Goal: Task Accomplishment & Management: Manage account settings

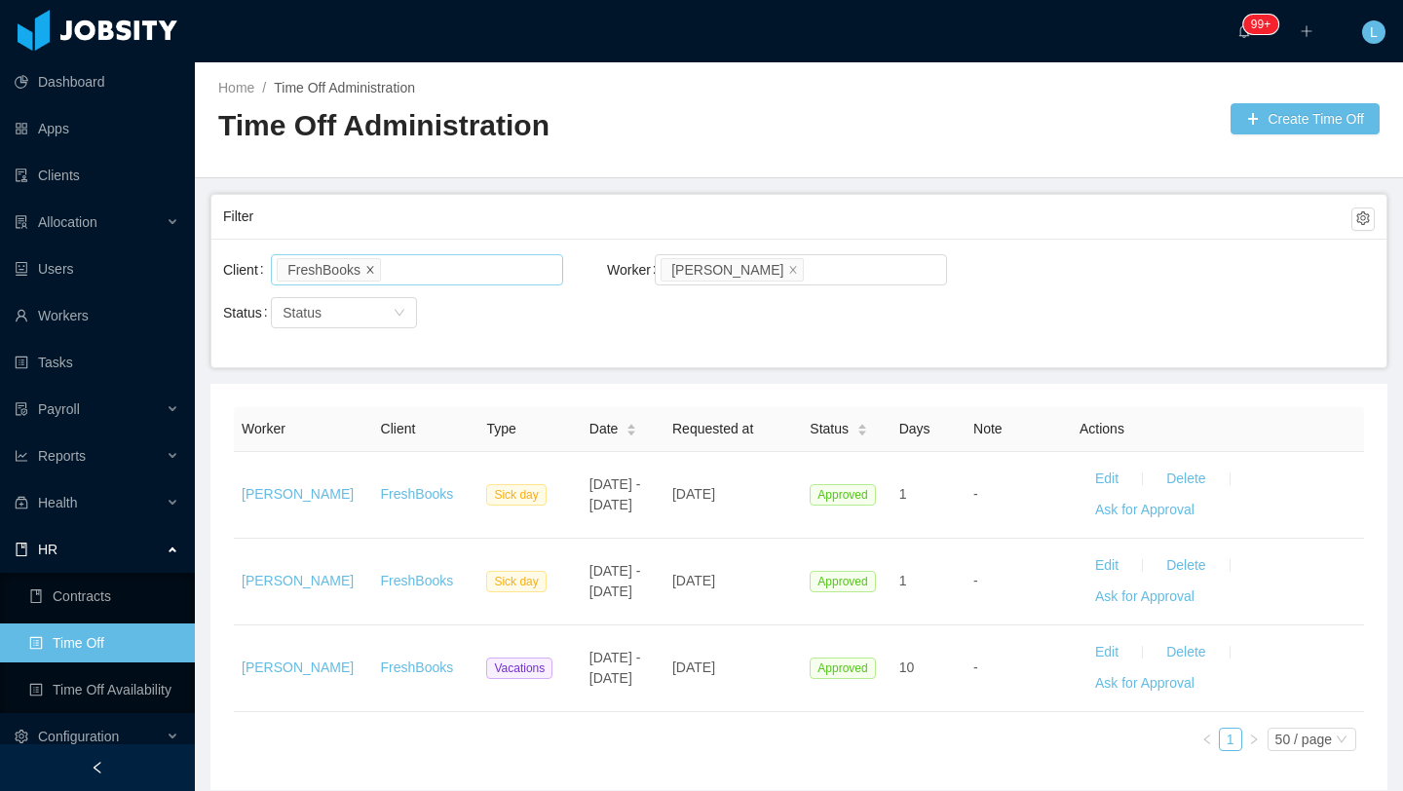
click at [375, 271] on icon "icon: close" at bounding box center [370, 269] width 10 height 10
click at [798, 265] on icon "icon: close" at bounding box center [793, 269] width 10 height 10
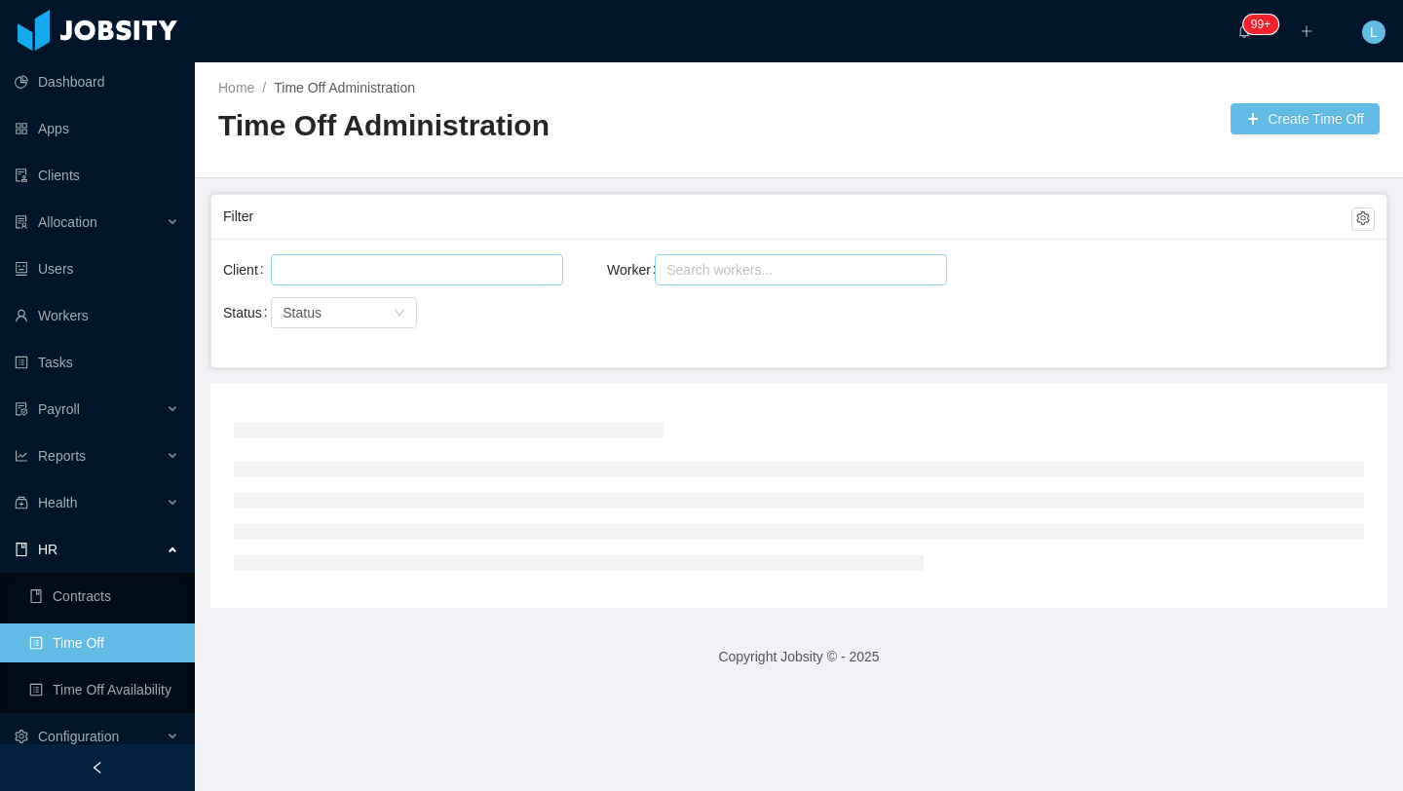
click at [832, 276] on div "Search workers..." at bounding box center [791, 269] width 251 height 19
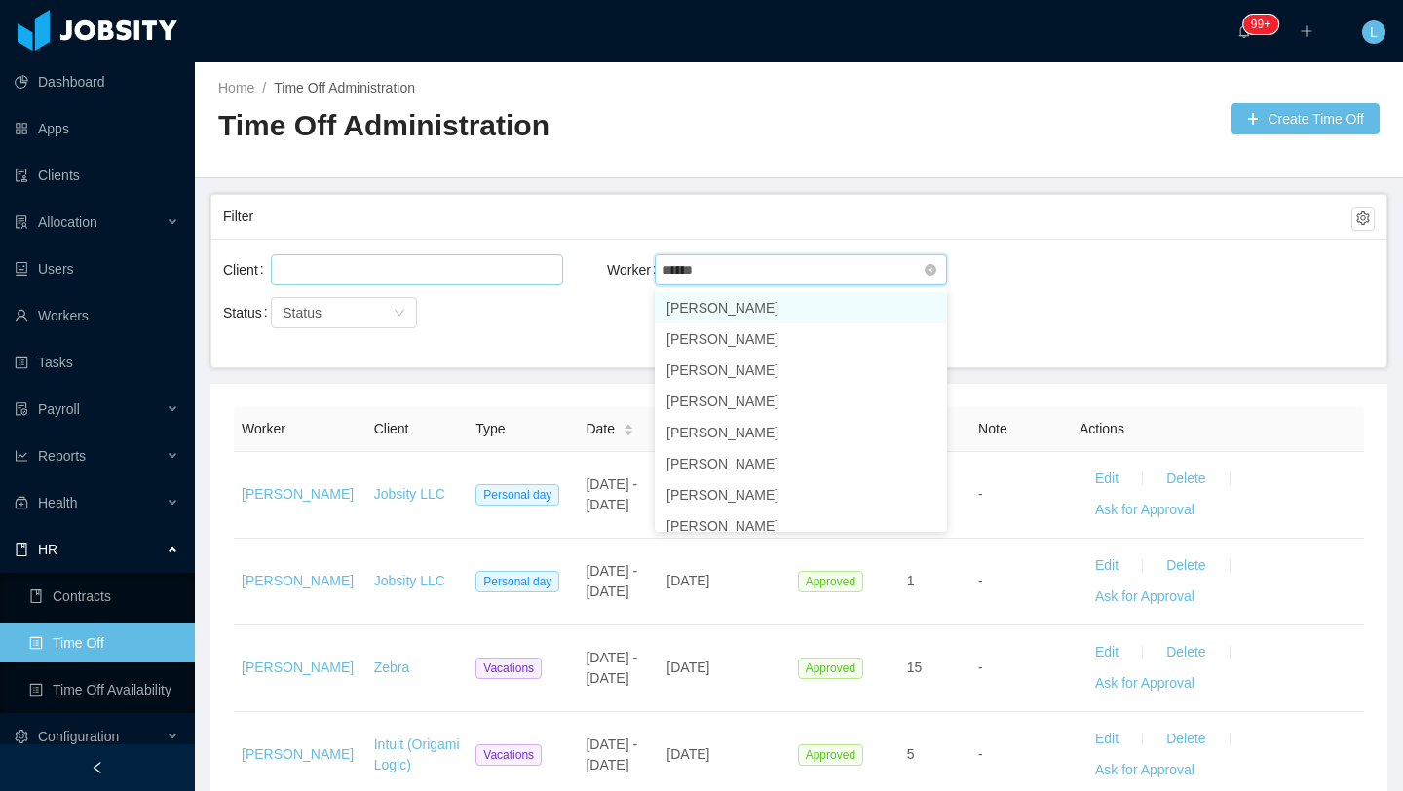
type input "******"
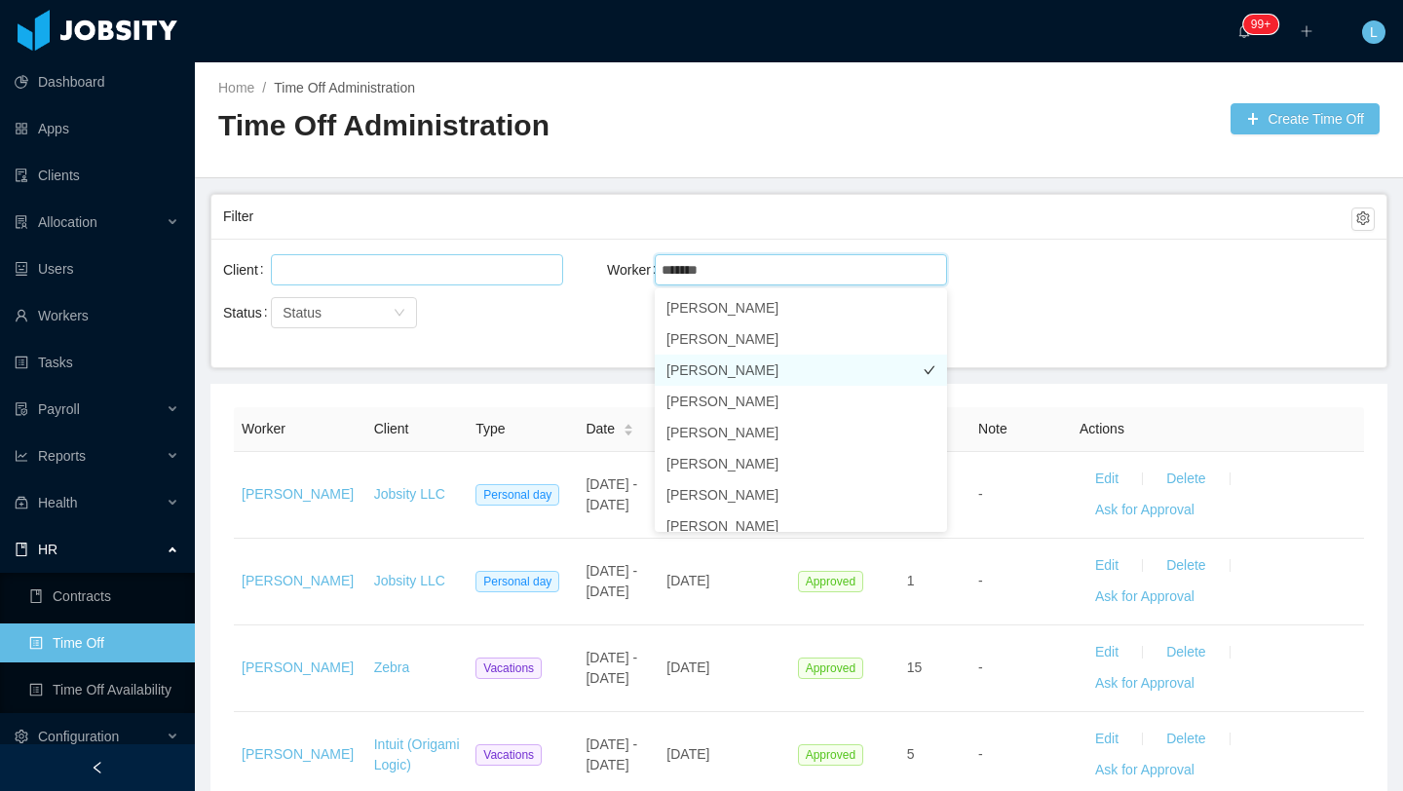
click at [755, 374] on li "[PERSON_NAME]" at bounding box center [801, 370] width 292 height 31
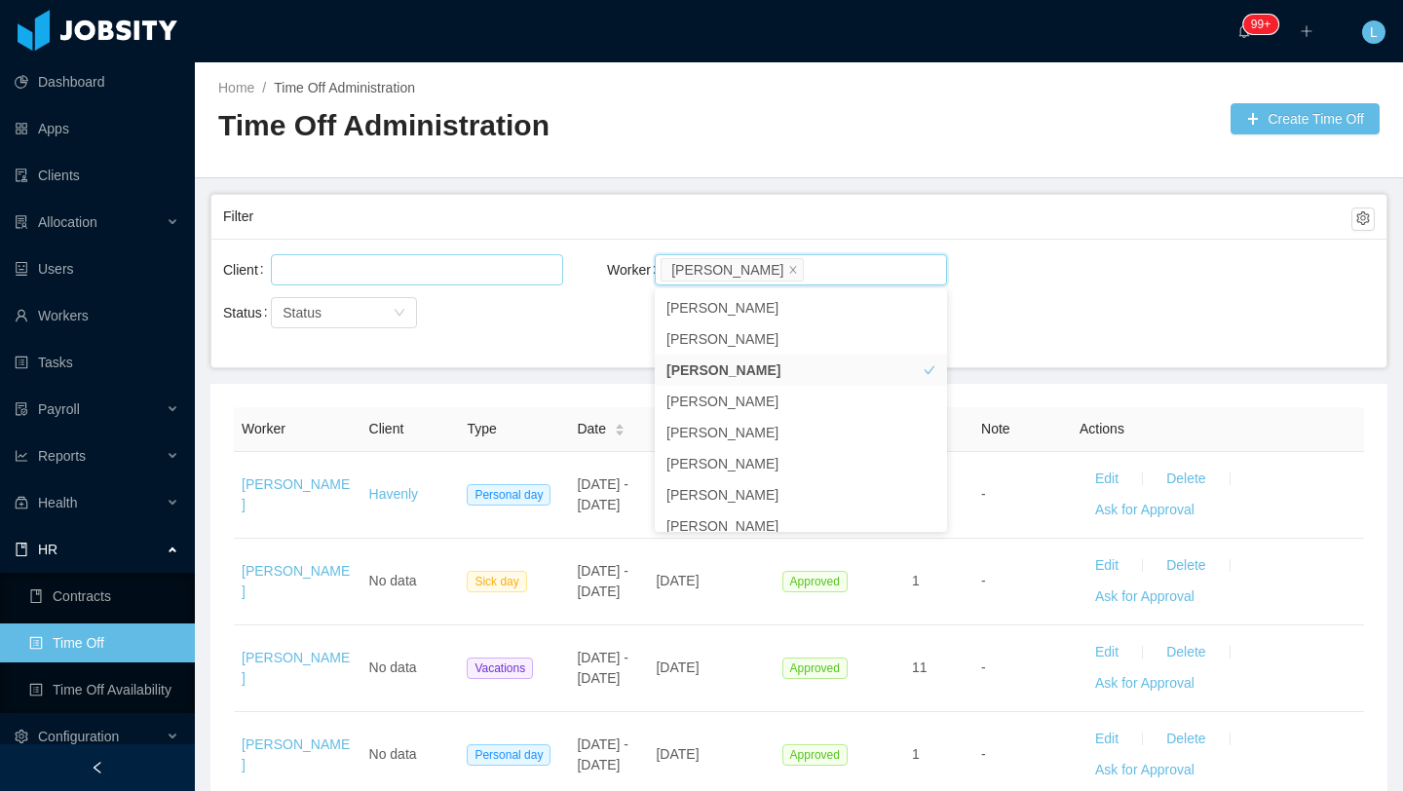
click at [1016, 292] on div "Client Worker Search workers... [PERSON_NAME]" at bounding box center [799, 281] width 1152 height 62
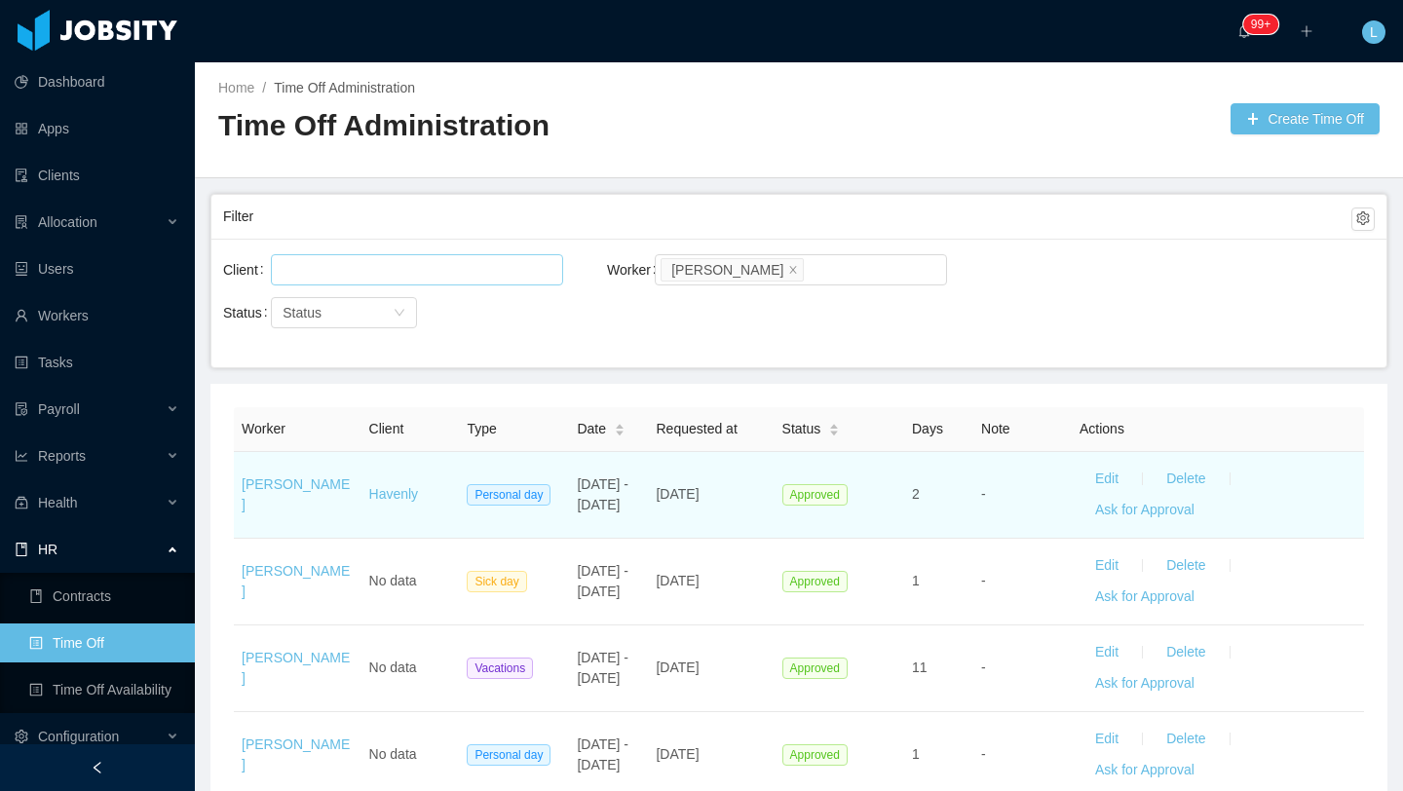
scroll to position [1029, 0]
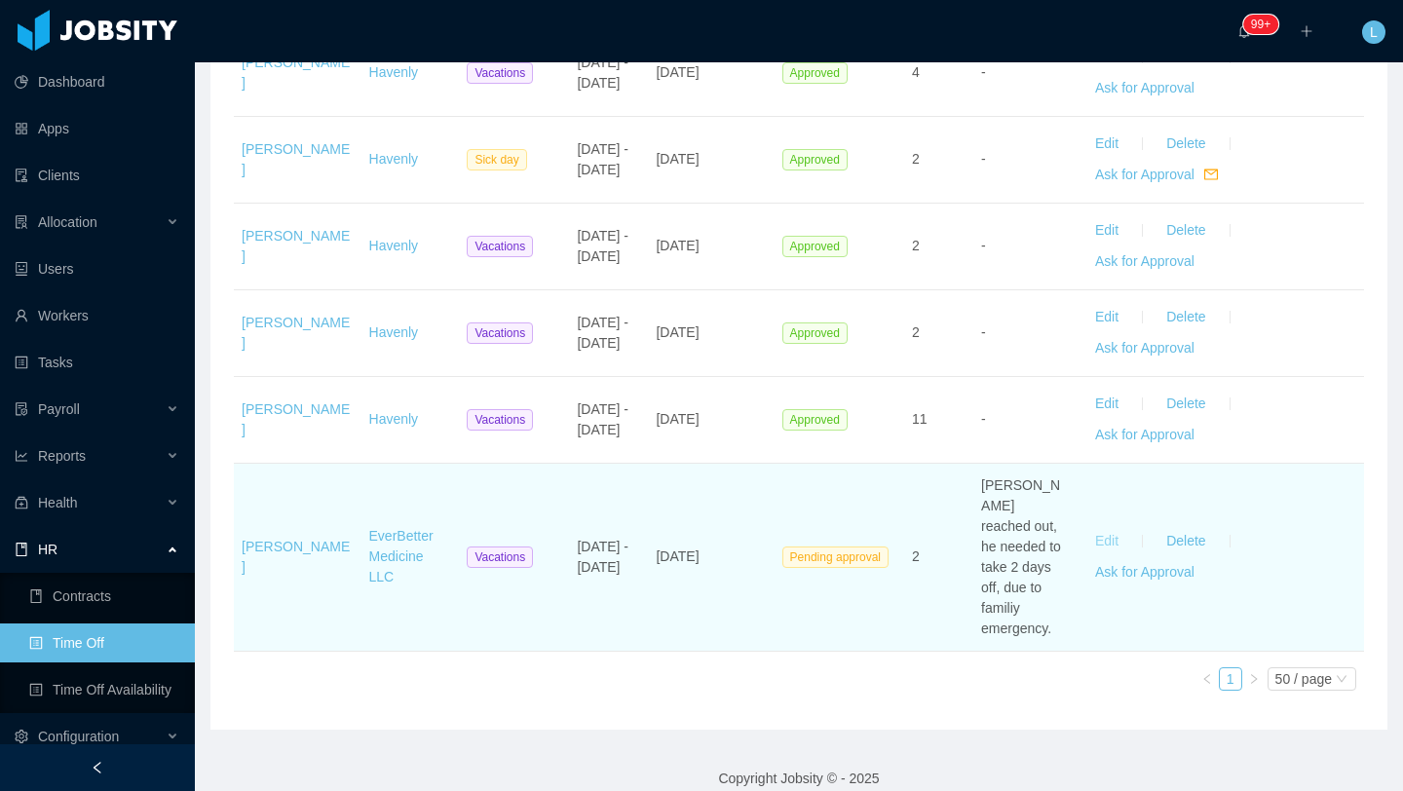
click at [1109, 527] on button "Edit" at bounding box center [1107, 541] width 55 height 31
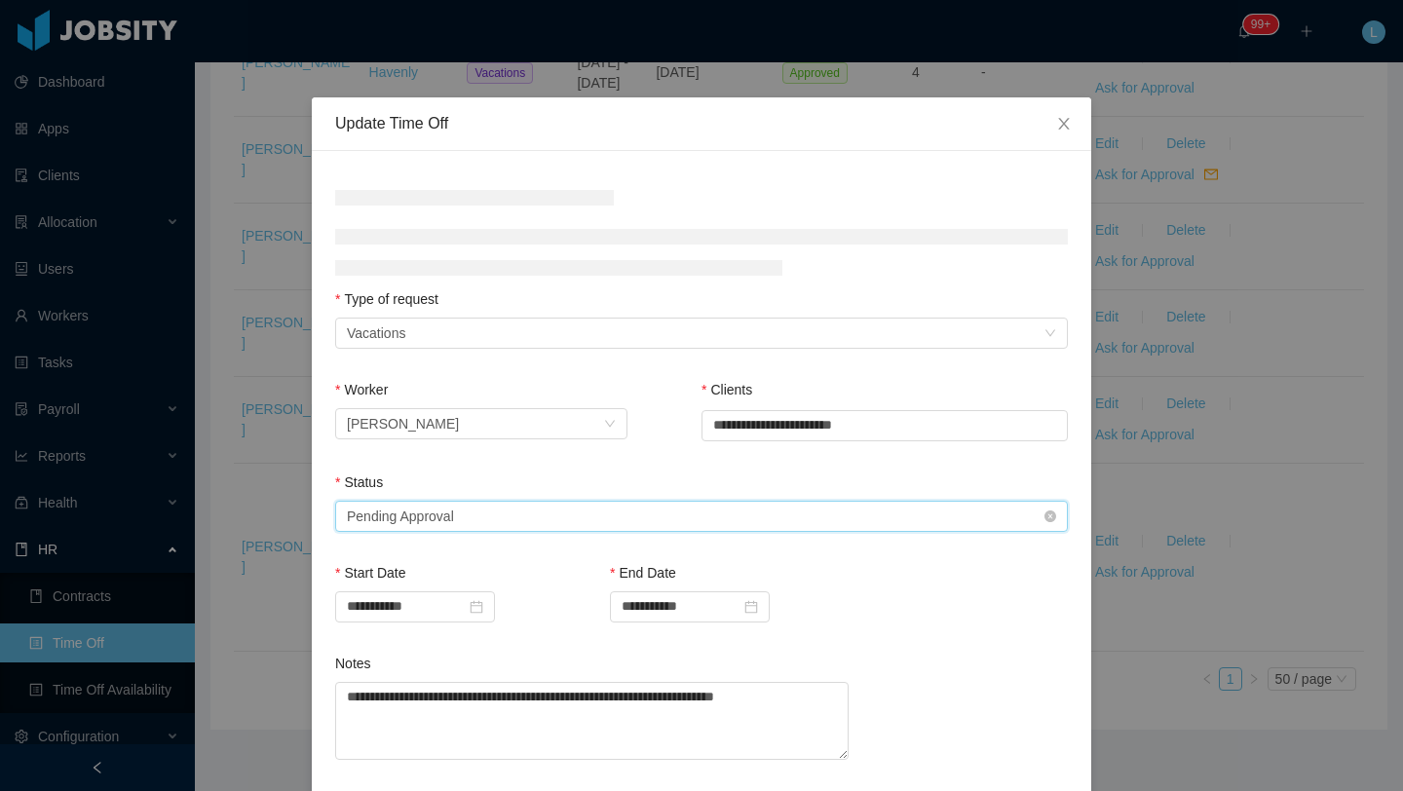
click at [474, 525] on div "Select status Pending Approval" at bounding box center [695, 516] width 697 height 29
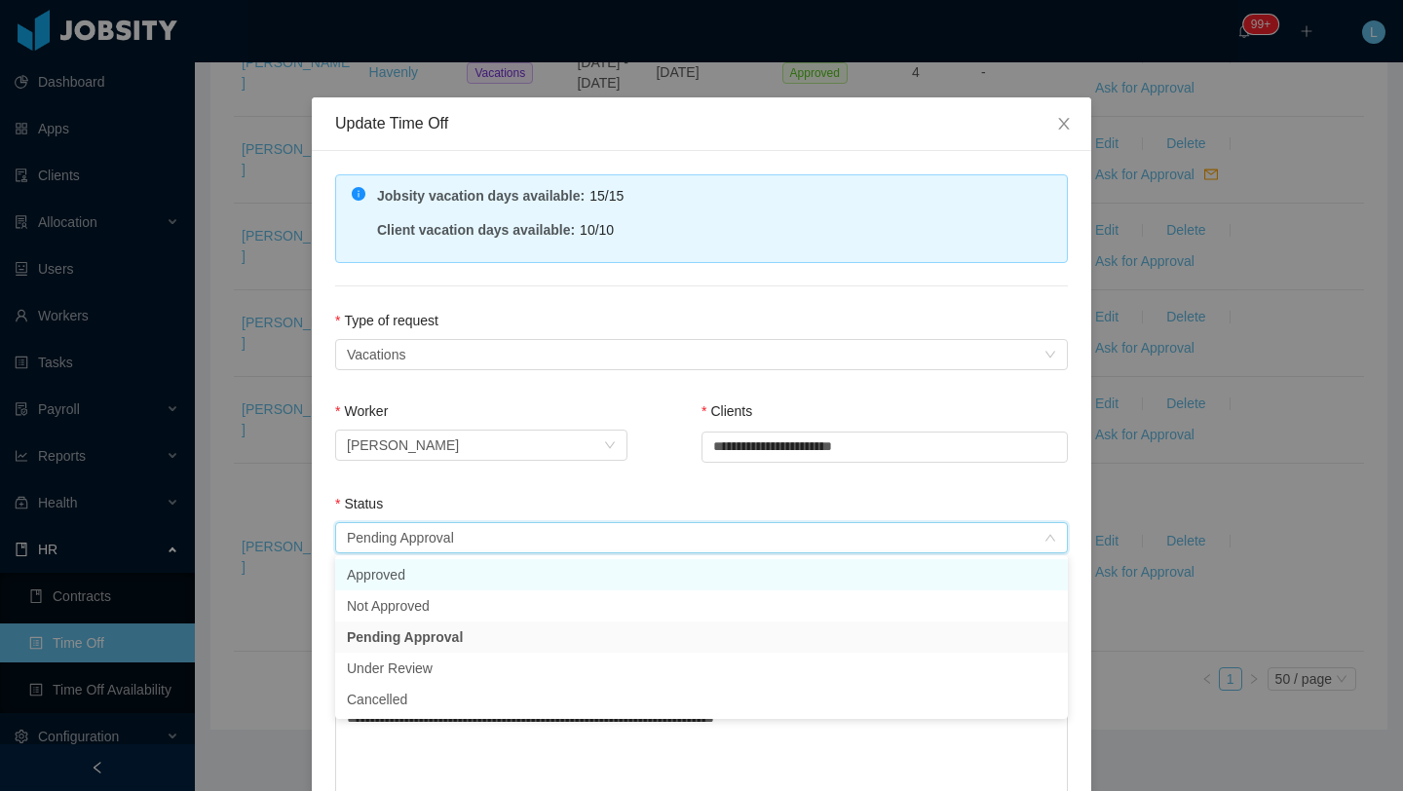
click at [461, 561] on li "Approved" at bounding box center [701, 574] width 733 height 31
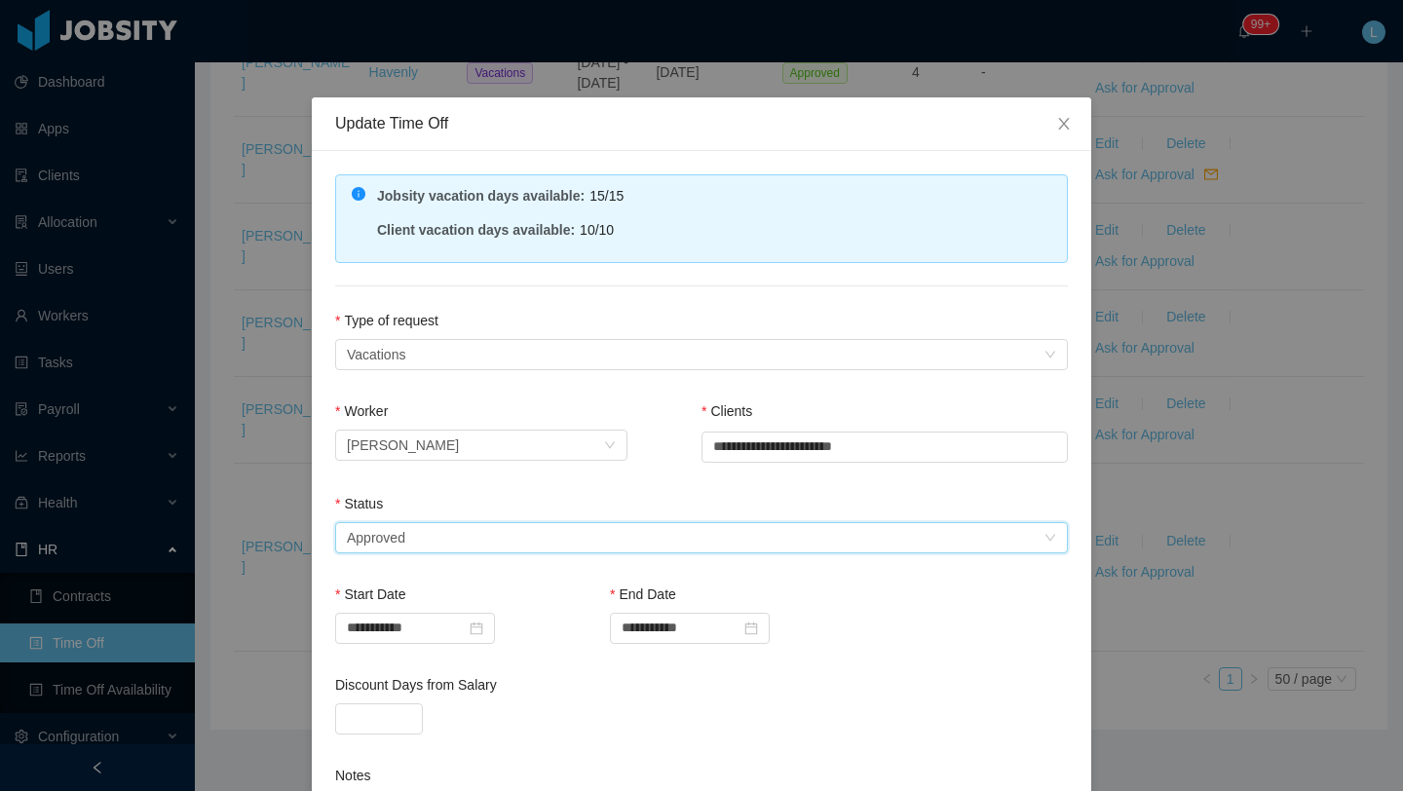
scroll to position [308, 0]
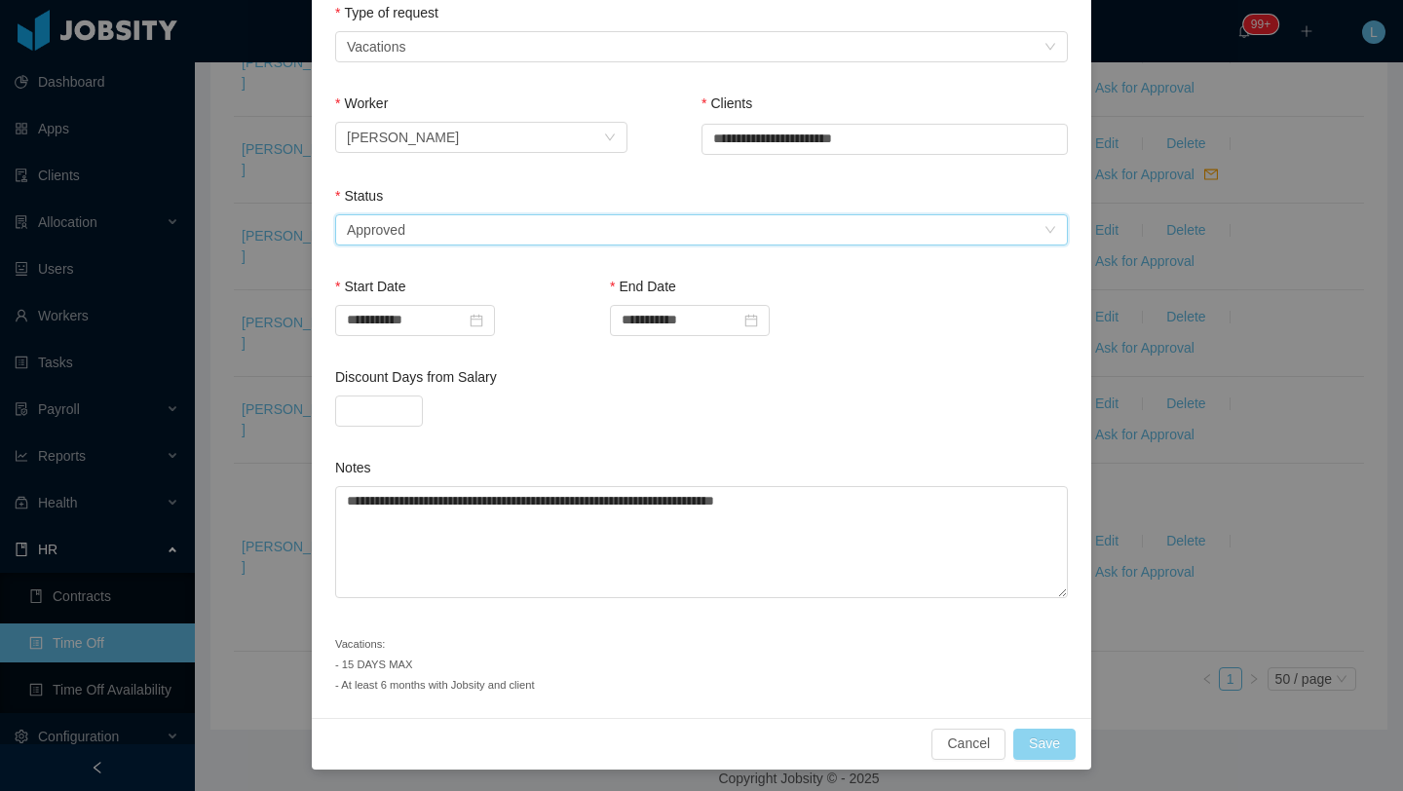
click at [1044, 739] on button "Save" at bounding box center [1044, 744] width 62 height 31
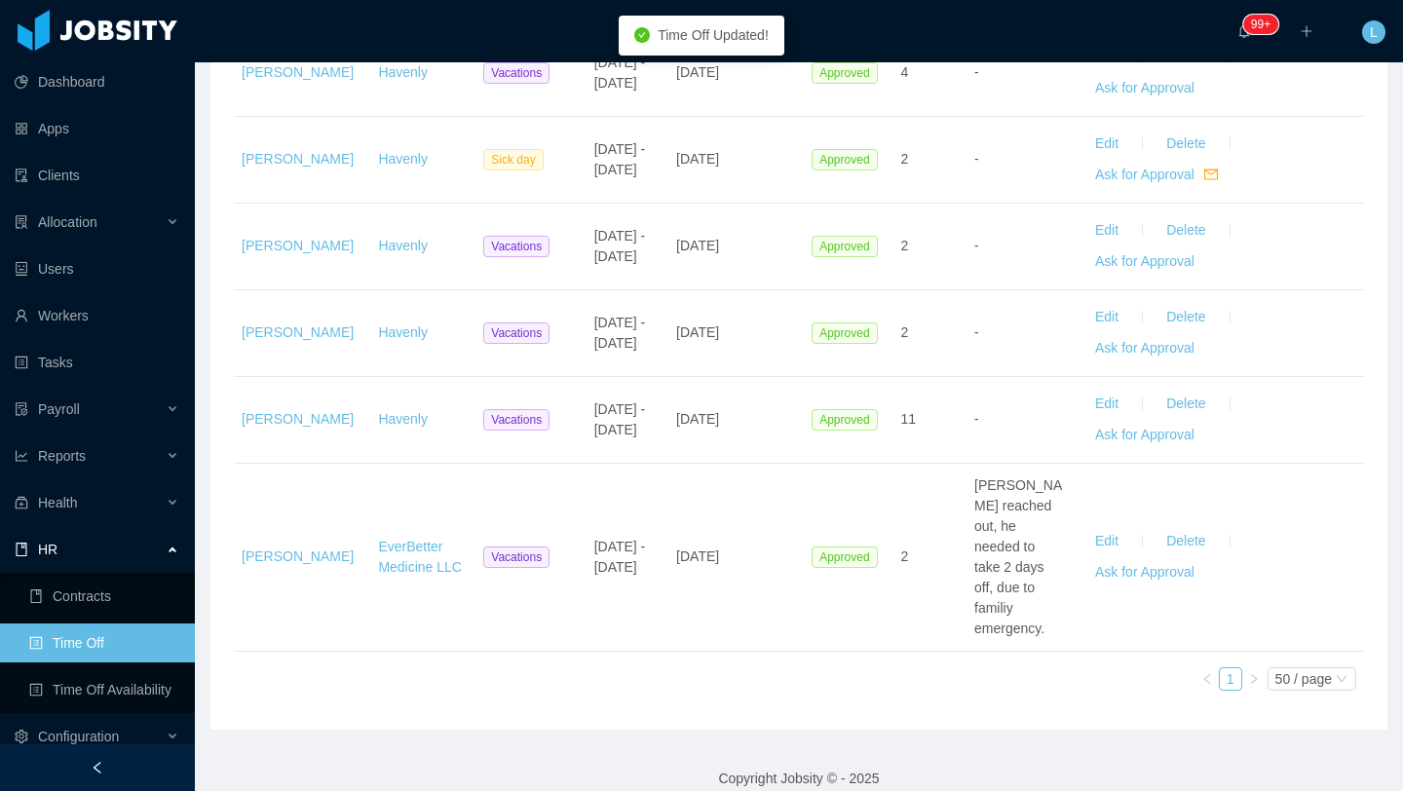
click at [276, 663] on div "Worker Client Type Date Requested at Status Days Note Actions [PERSON_NAME] Hav…" at bounding box center [799, 42] width 1130 height 1328
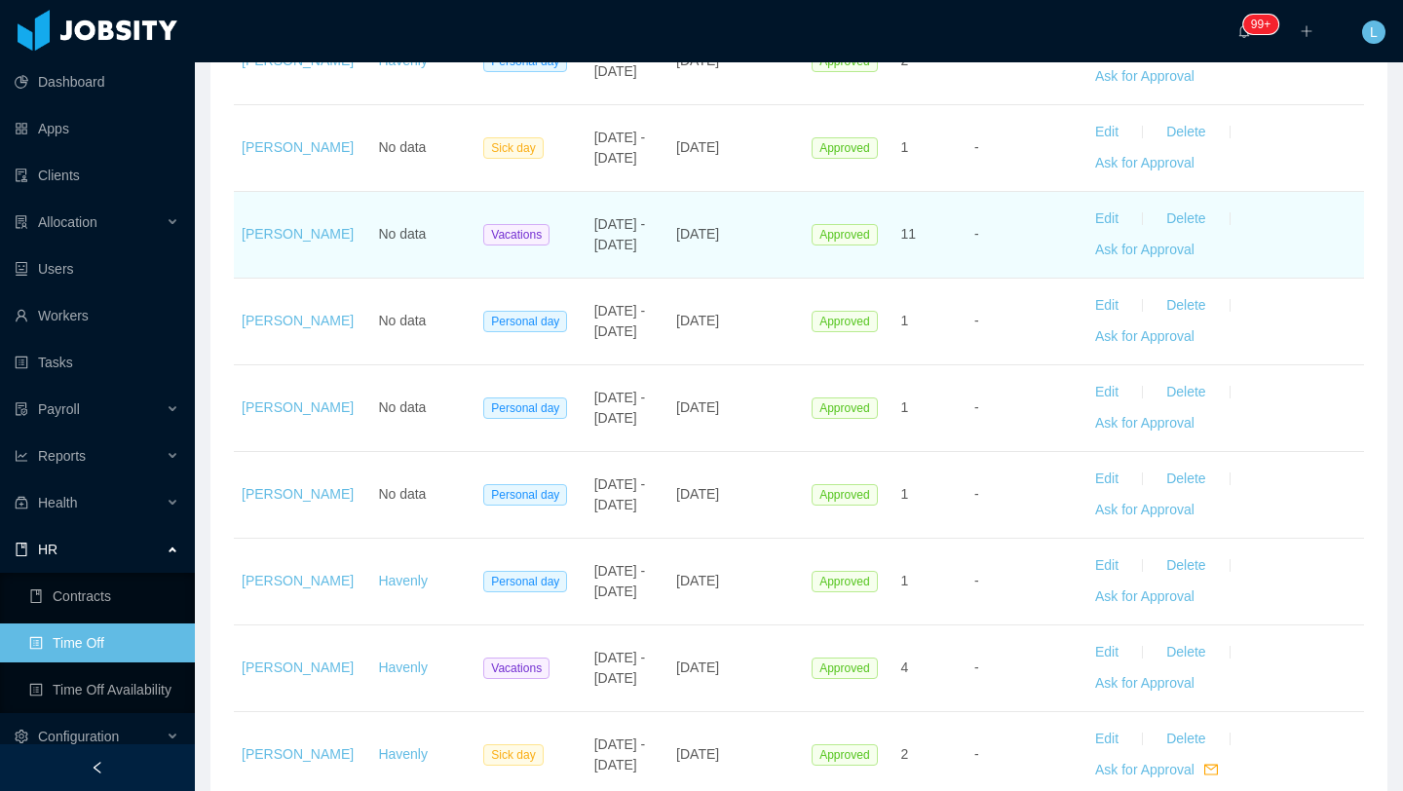
scroll to position [432, 0]
